Goal: Task Accomplishment & Management: Manage account settings

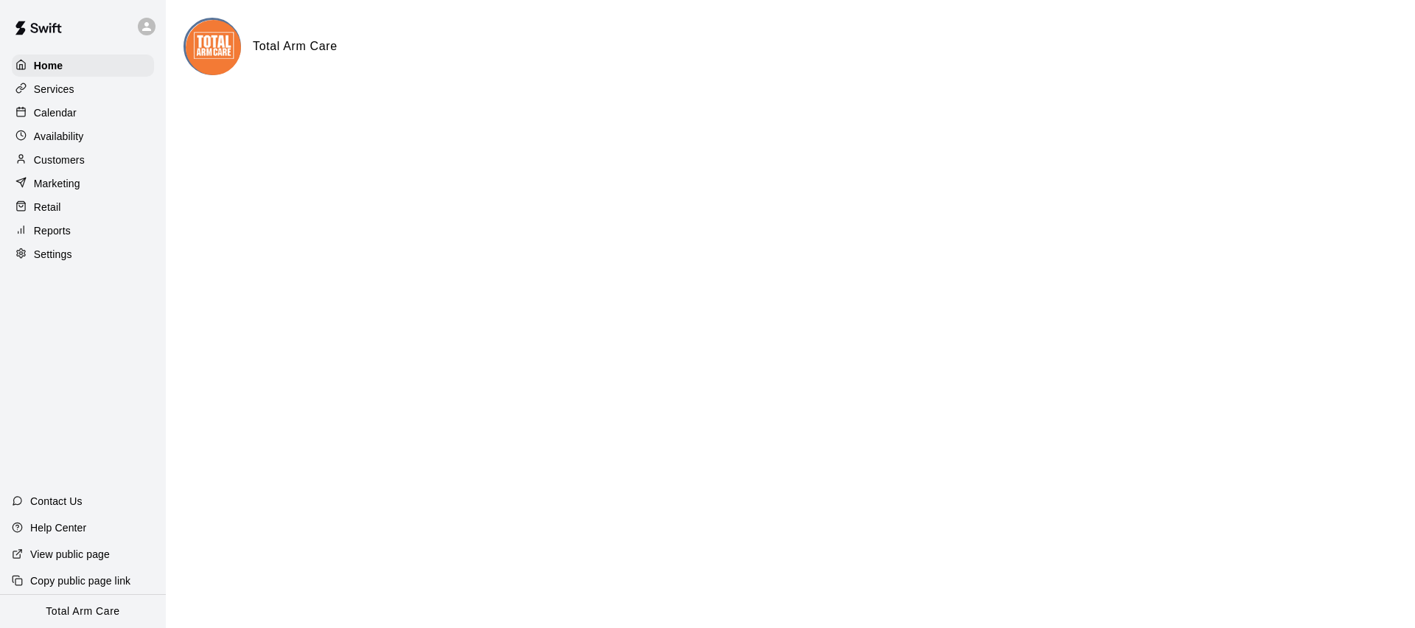
click at [60, 137] on p "Availability" at bounding box center [59, 136] width 50 height 15
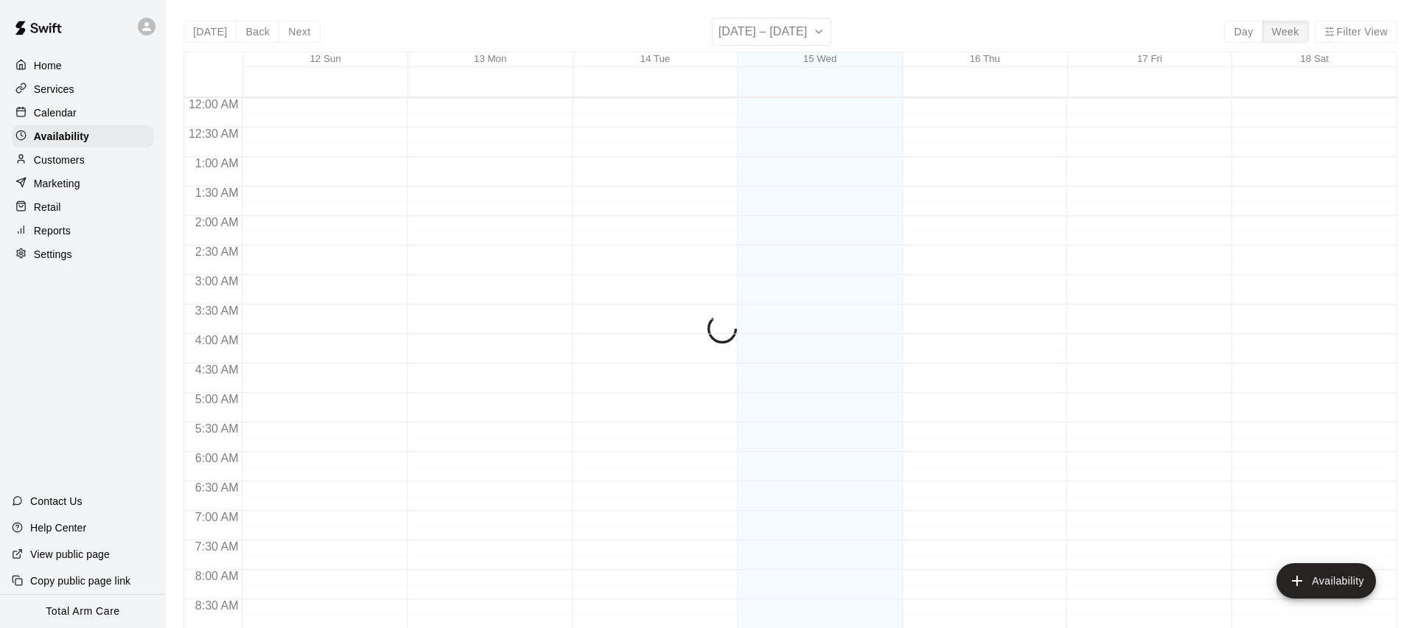
scroll to position [816, 0]
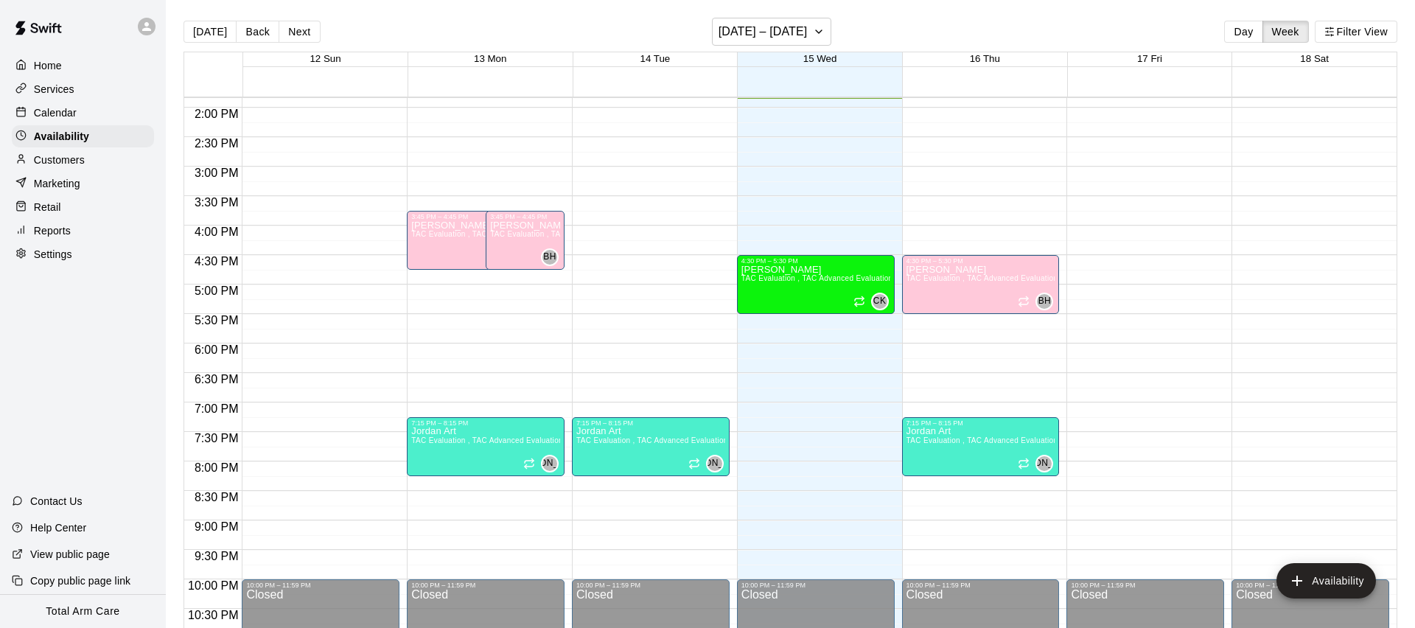
click at [78, 162] on p "Customers" at bounding box center [59, 160] width 51 height 15
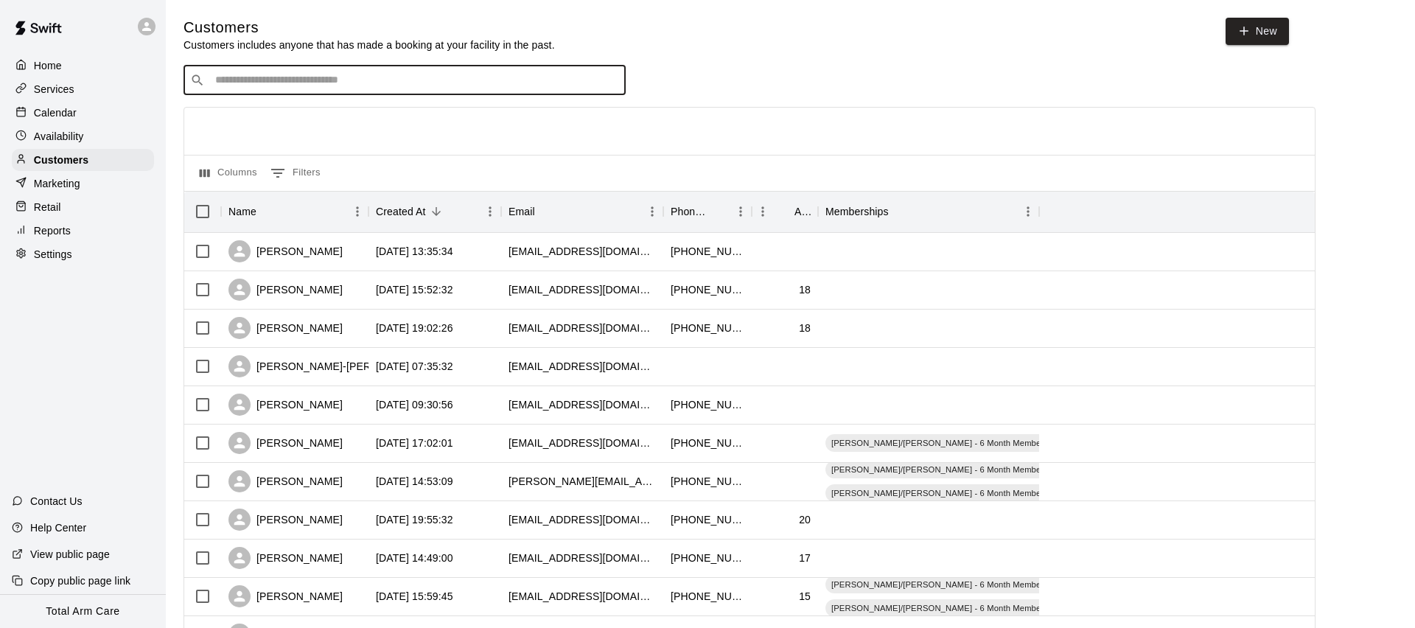
click at [309, 76] on input "Search customers by name or email" at bounding box center [415, 80] width 408 height 15
type input "****"
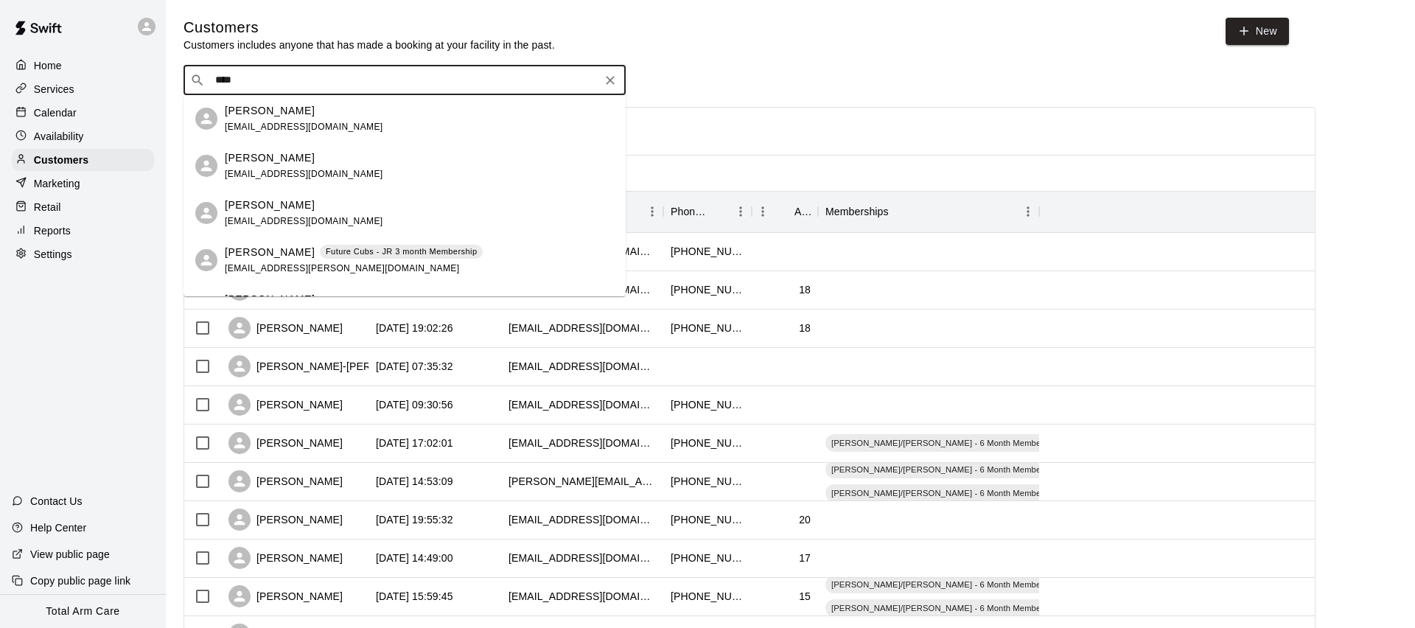
click at [243, 269] on span "[EMAIL_ADDRESS][PERSON_NAME][DOMAIN_NAME]" at bounding box center [342, 268] width 234 height 10
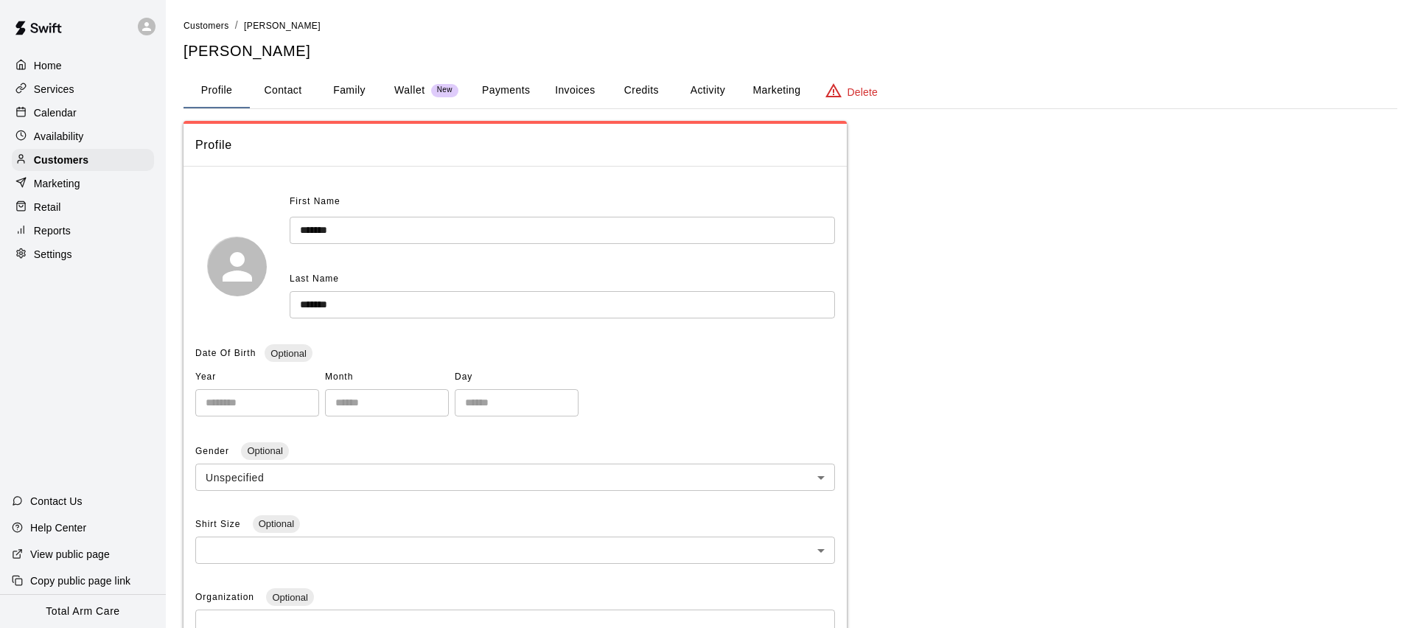
click at [687, 100] on button "Activity" at bounding box center [708, 90] width 66 height 35
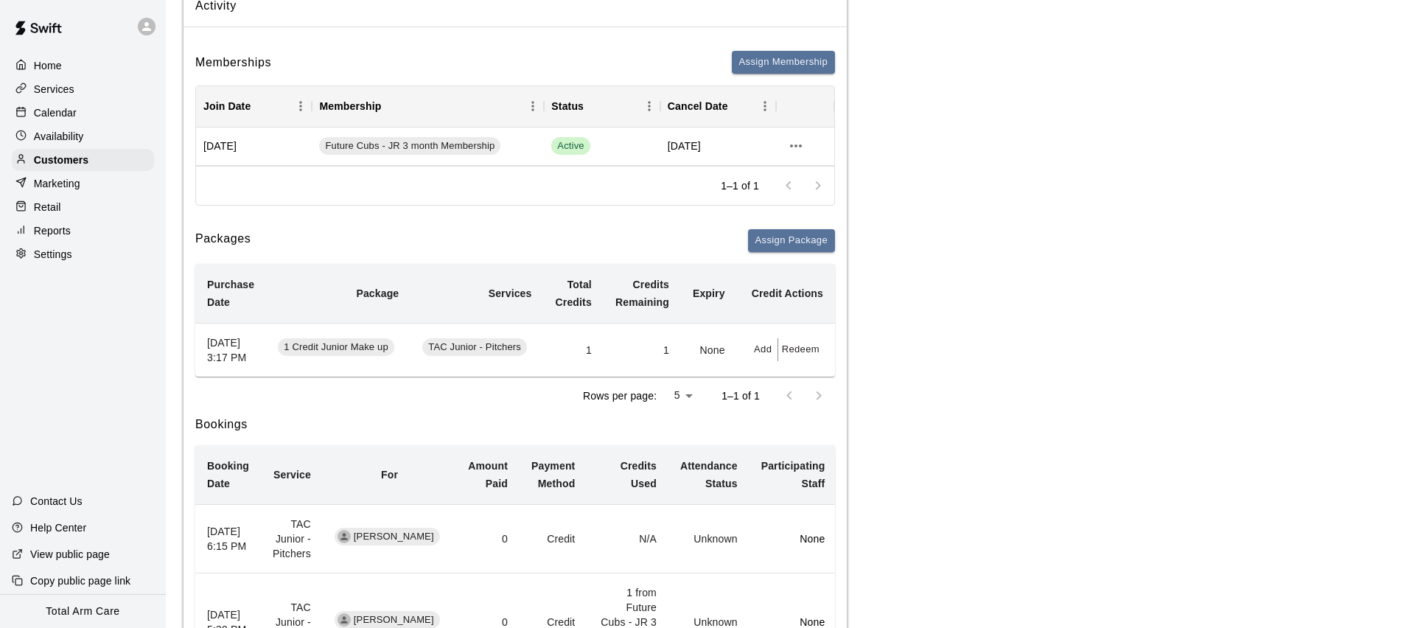
scroll to position [137, 0]
click at [408, 417] on div "Rows per page: 5 * 1–1 of 1" at bounding box center [515, 398] width 640 height 38
click at [63, 91] on p "Services" at bounding box center [54, 89] width 41 height 15
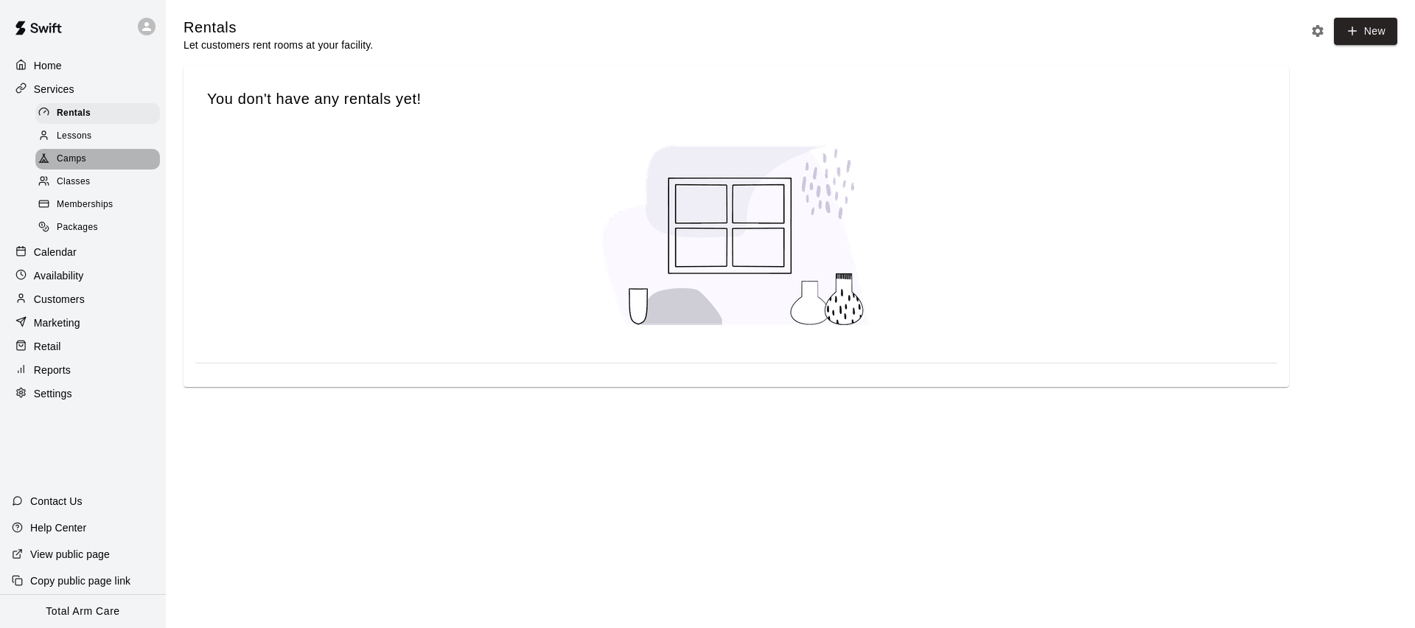
click at [73, 167] on div "Camps" at bounding box center [97, 159] width 125 height 21
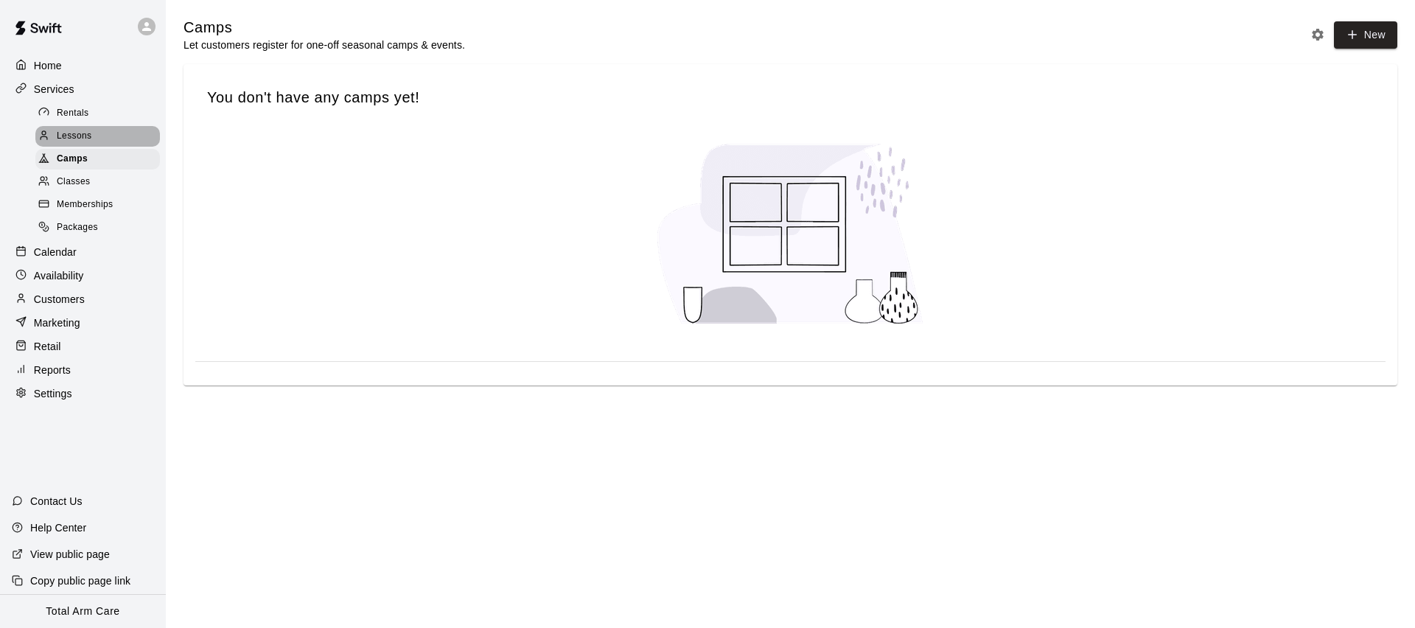
click at [77, 134] on span "Lessons" at bounding box center [74, 136] width 35 height 15
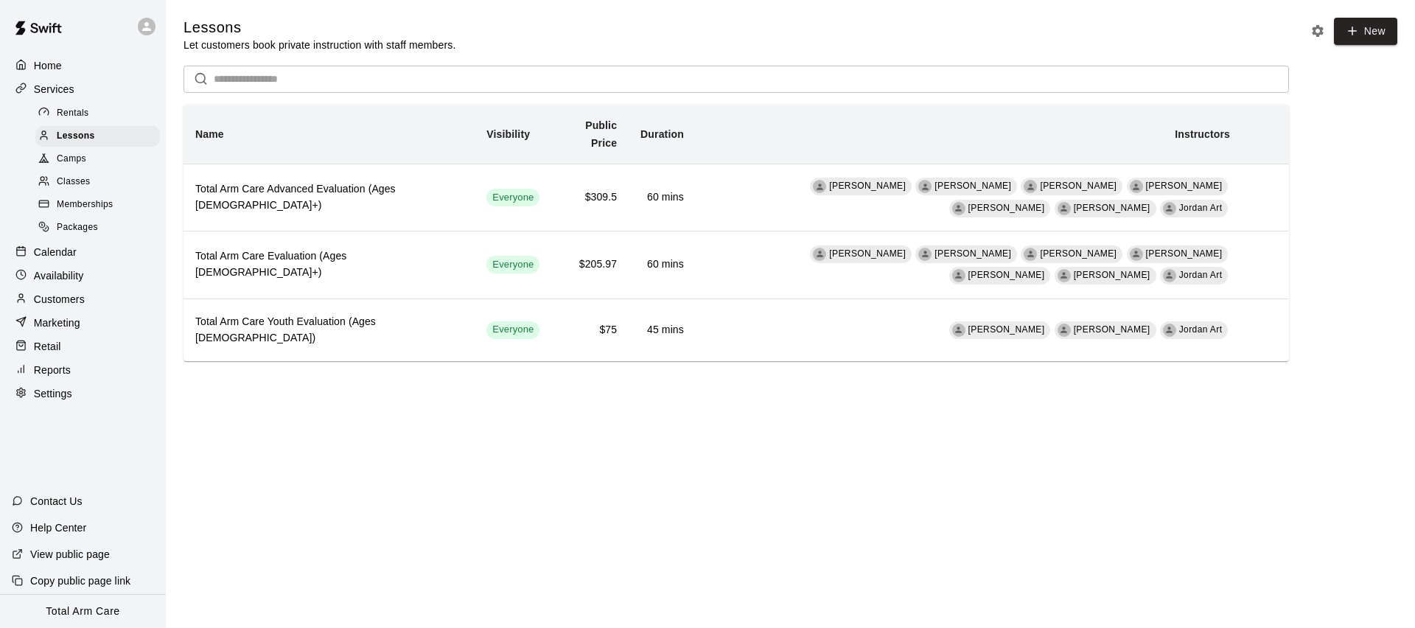
click at [83, 195] on div "Memberships" at bounding box center [97, 205] width 125 height 21
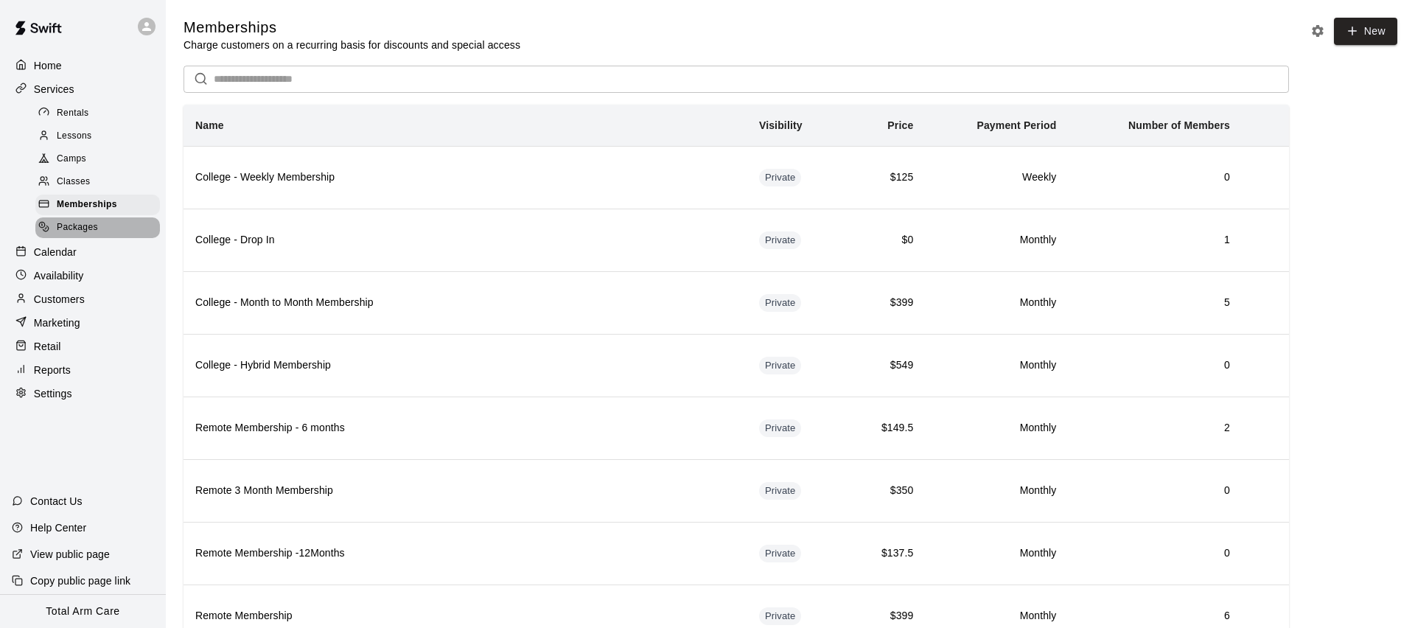
click at [106, 226] on div "Packages" at bounding box center [97, 227] width 125 height 21
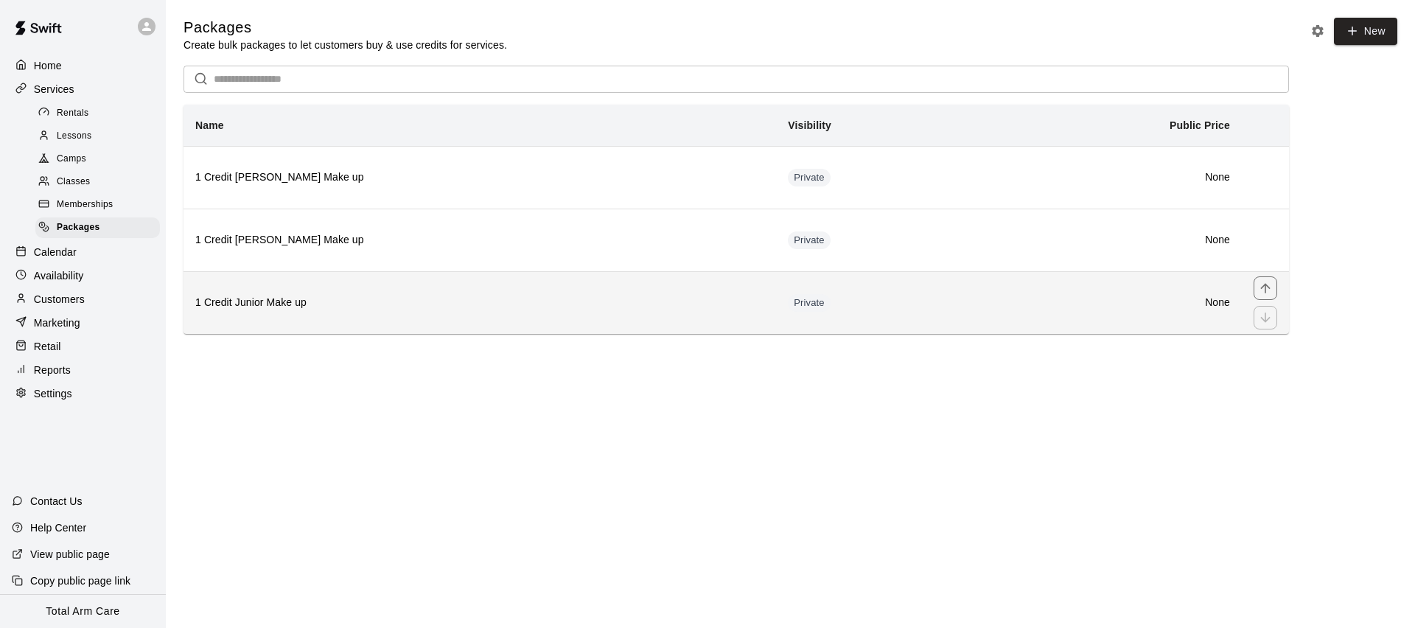
click at [392, 289] on th "1 Credit Junior Make up" at bounding box center [480, 302] width 593 height 63
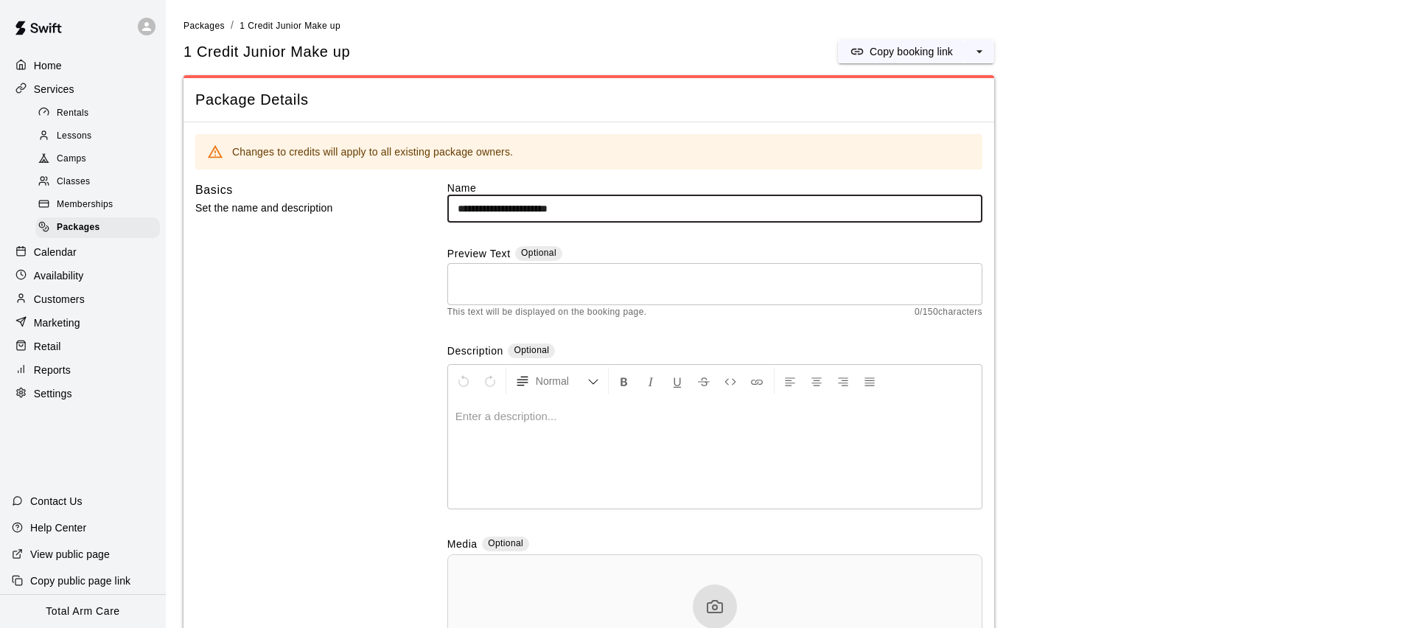
click at [535, 206] on input "**********" at bounding box center [714, 208] width 535 height 27
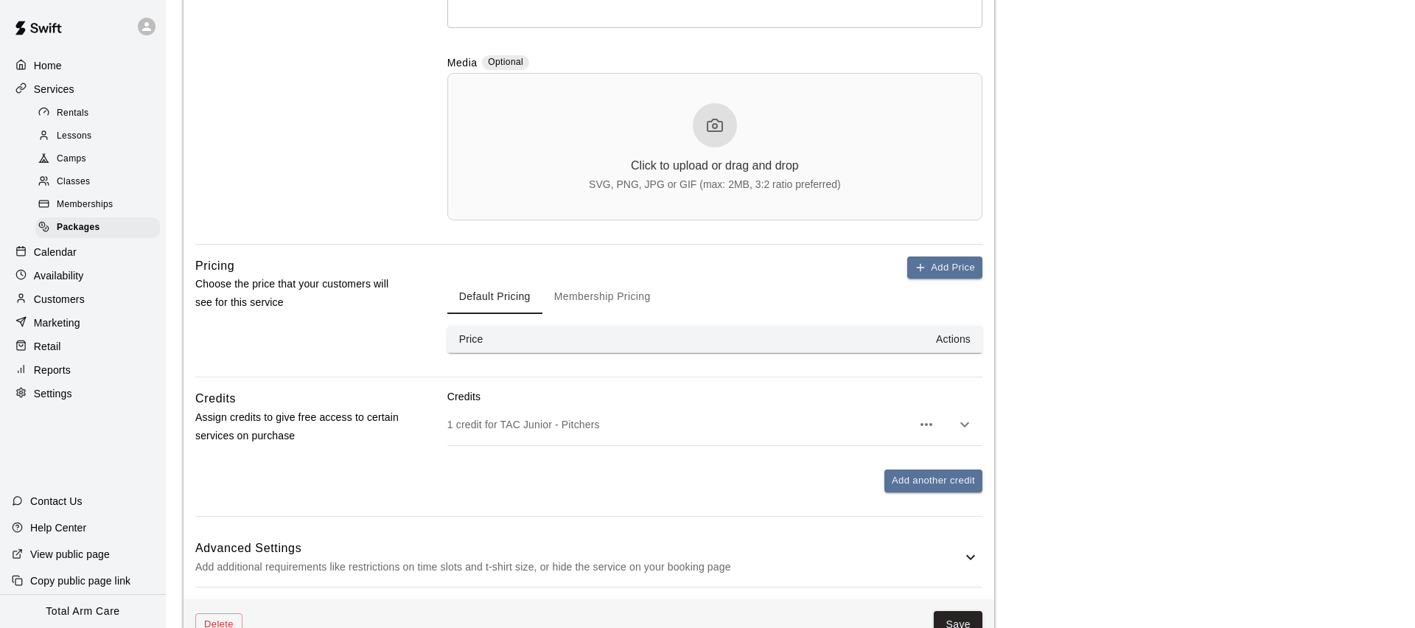
scroll to position [520, 0]
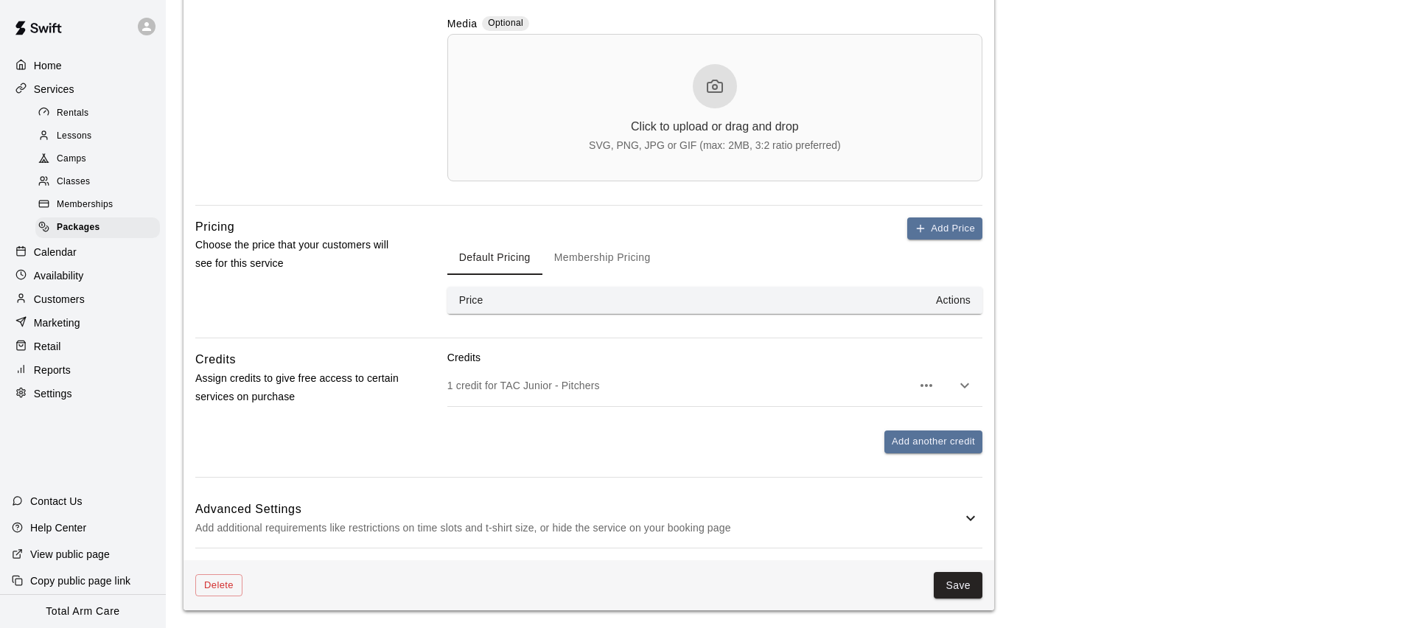
type input "**********"
click at [599, 383] on p "1 credit for TAC Junior - Pitchers" at bounding box center [679, 385] width 464 height 15
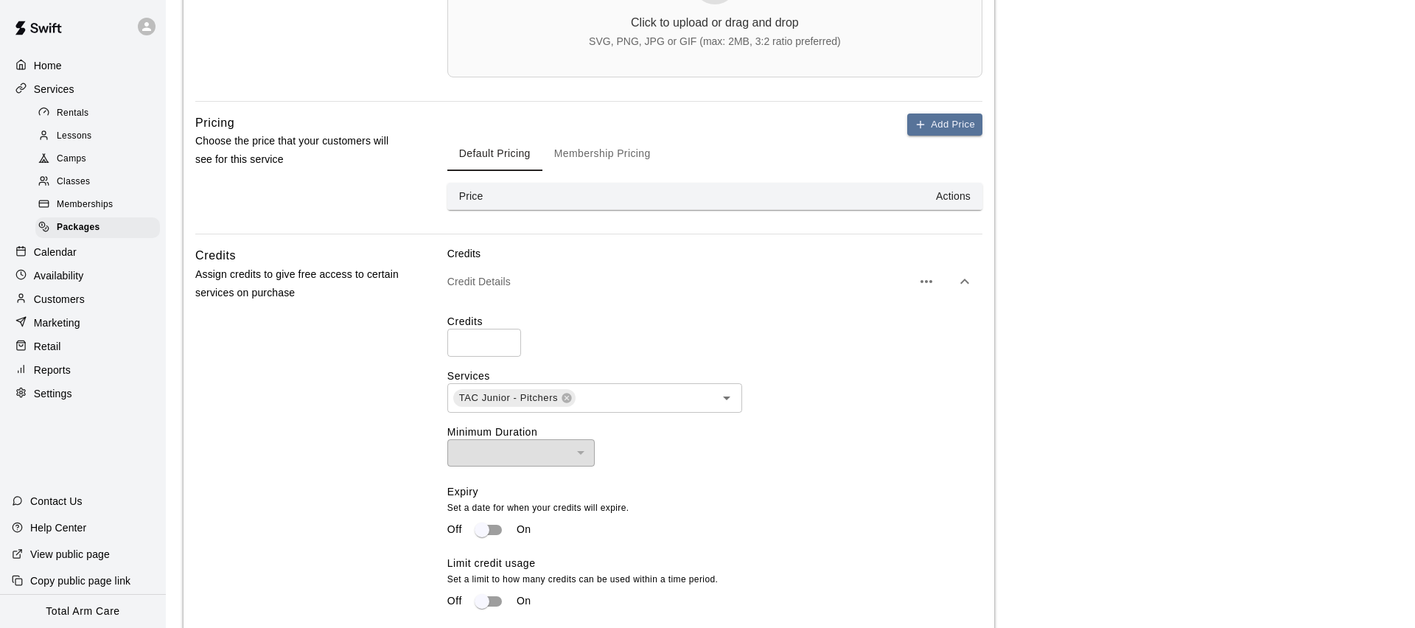
scroll to position [621, 0]
click at [571, 162] on button "Membership Pricing" at bounding box center [603, 156] width 120 height 35
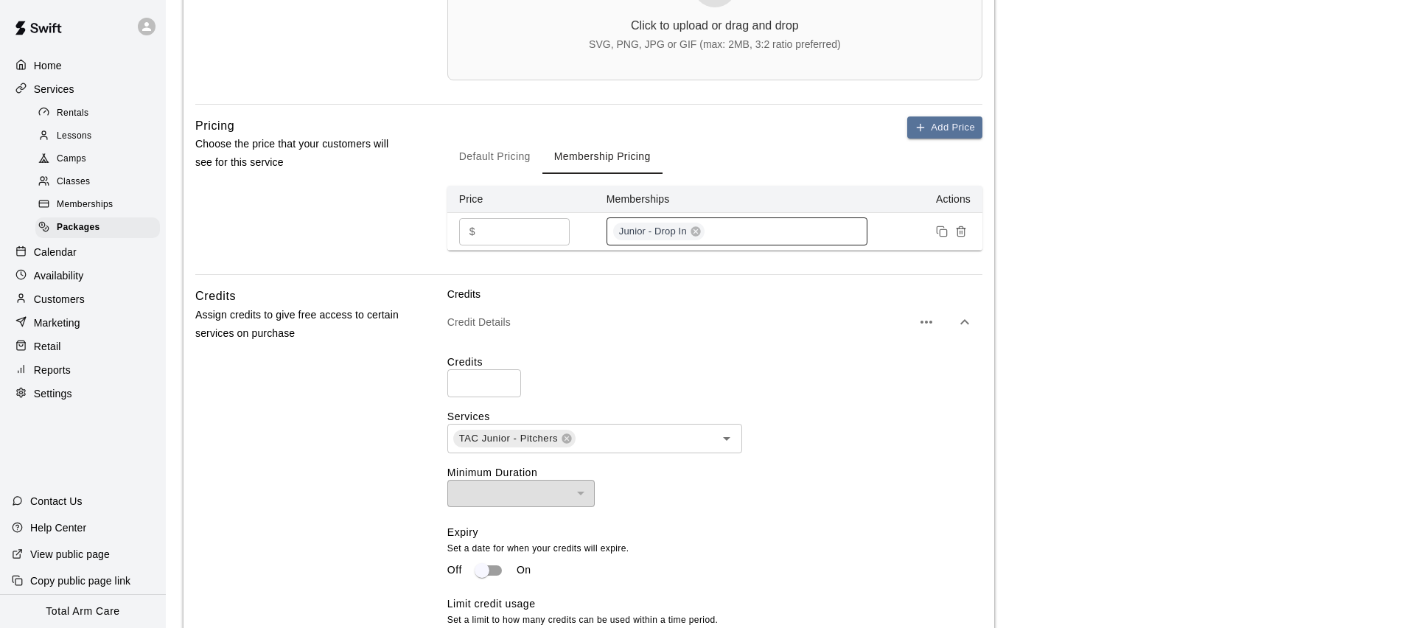
click at [772, 228] on div "Junior - Drop In" at bounding box center [737, 231] width 261 height 28
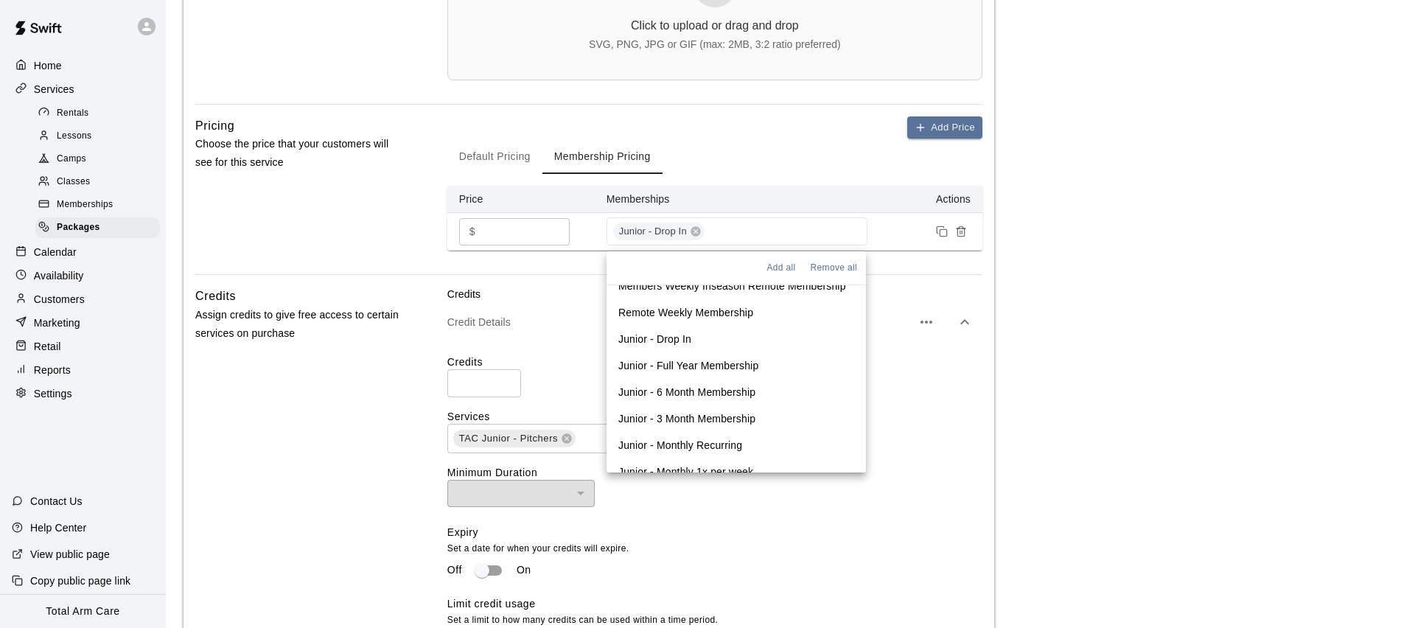
scroll to position [239, 0]
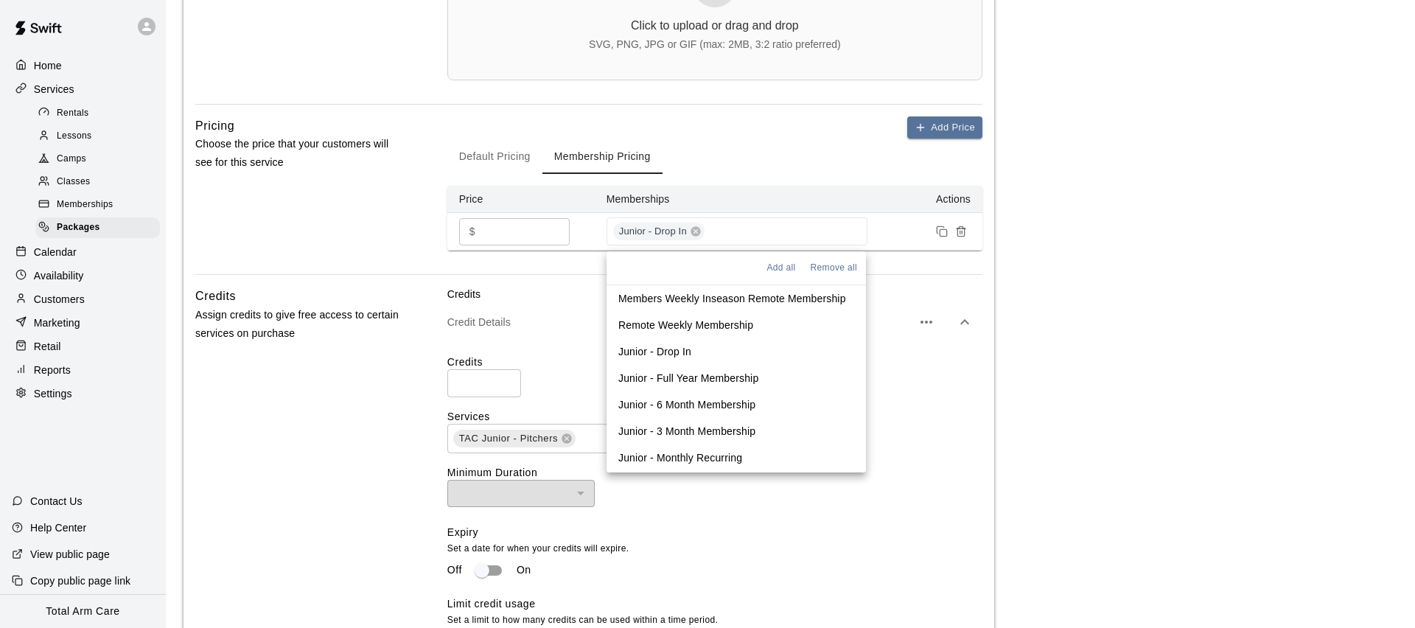
click at [656, 349] on p "Junior - Drop In" at bounding box center [655, 351] width 73 height 15
click at [656, 349] on p "Junior - Drop In" at bounding box center [655, 349] width 73 height 15
click at [546, 259] on div "Add Price Default Pricing Membership Pricing Price Memberships Actions $ * ​ Ju…" at bounding box center [714, 195] width 535 height 158
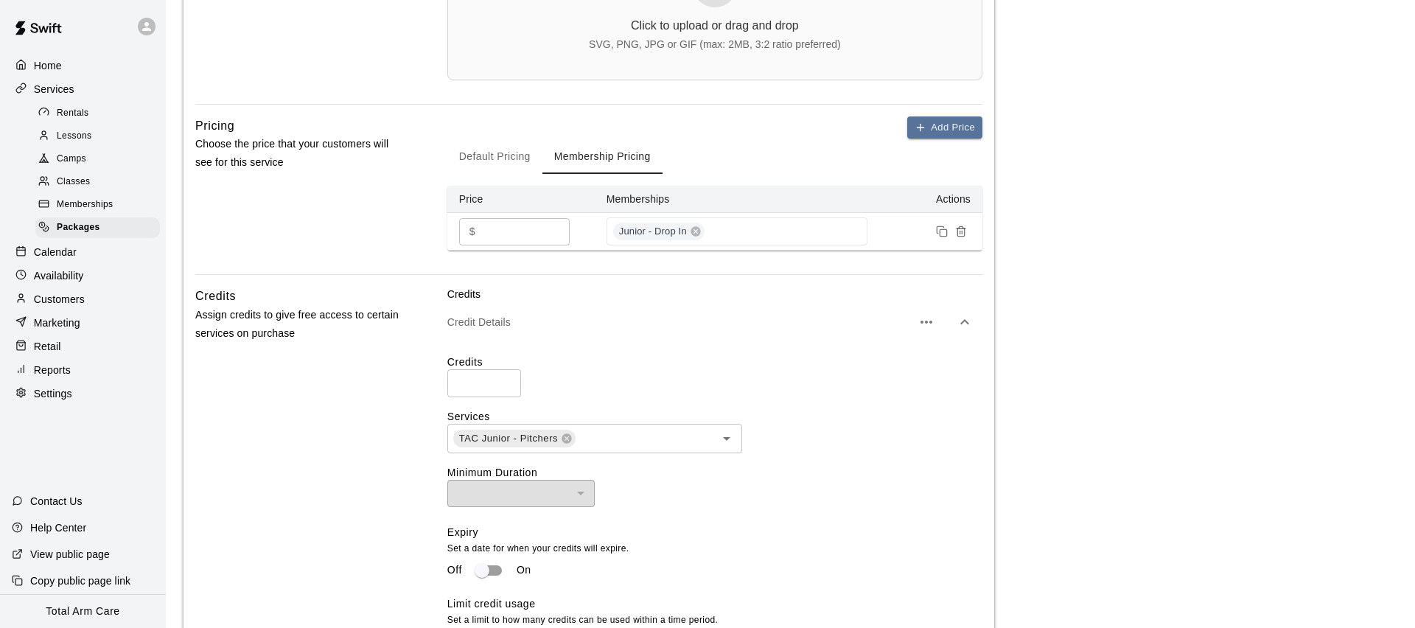
scroll to position [894, 0]
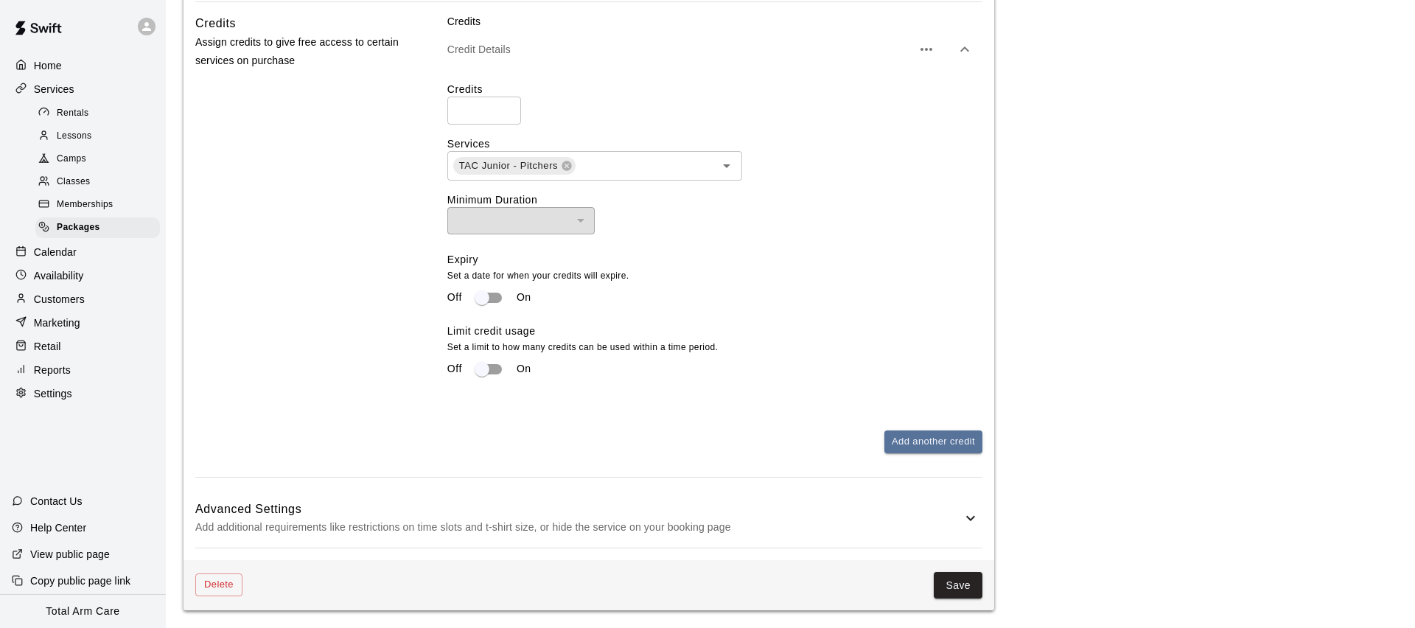
click at [52, 55] on div "Home" at bounding box center [83, 66] width 142 height 22
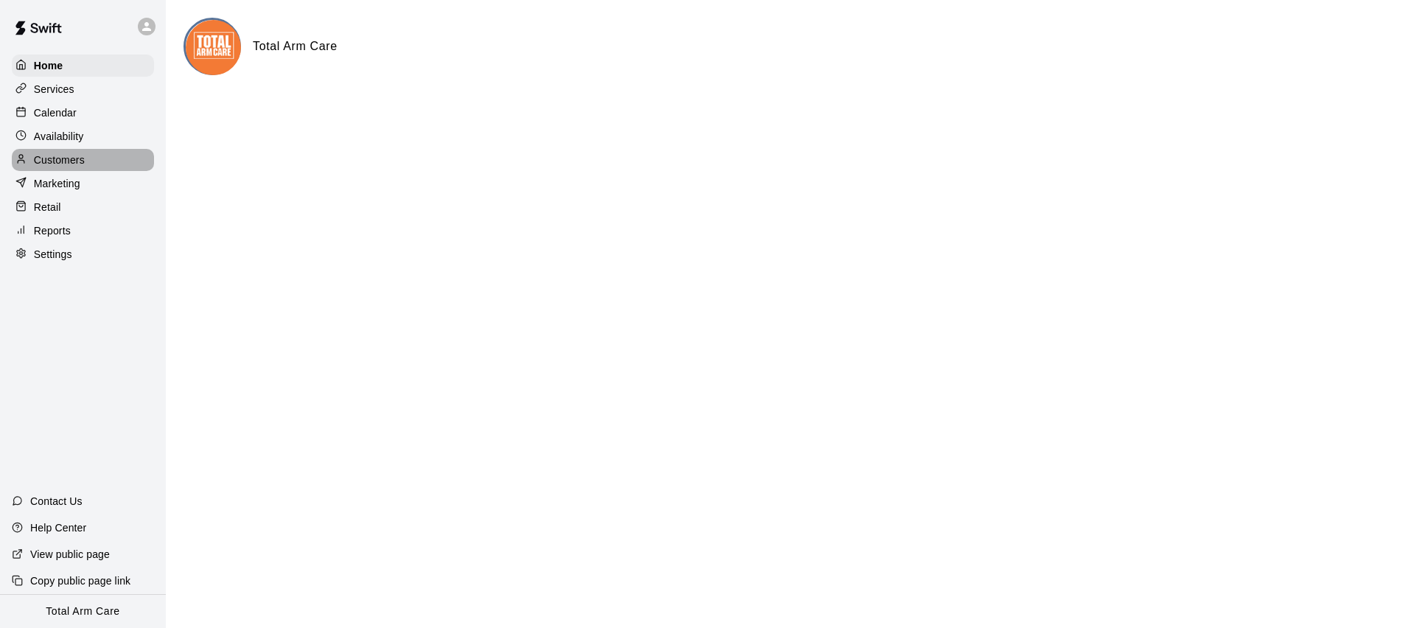
click at [55, 153] on p "Customers" at bounding box center [59, 160] width 51 height 15
